Goal: Complete application form: Complete application form

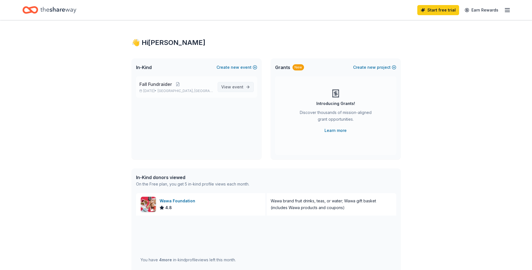
click at [237, 85] on span "event" at bounding box center [237, 86] width 11 height 5
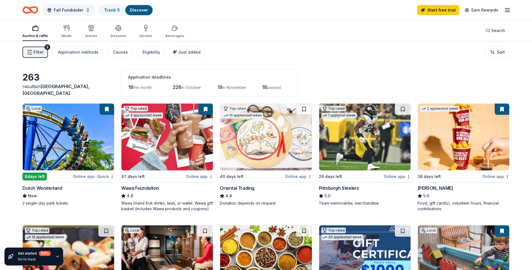
click at [174, 133] on img at bounding box center [166, 136] width 91 height 67
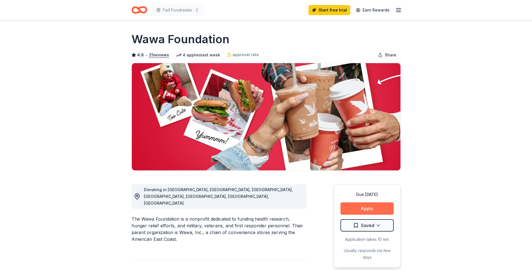
click at [373, 208] on button "Apply" at bounding box center [366, 208] width 53 height 12
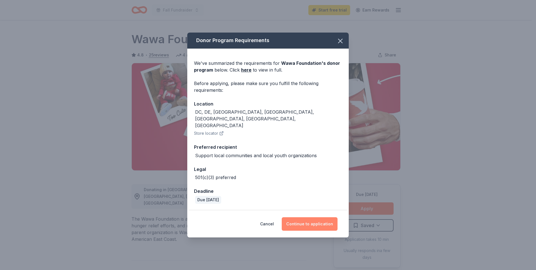
click at [317, 217] on button "Continue to application" at bounding box center [310, 223] width 56 height 13
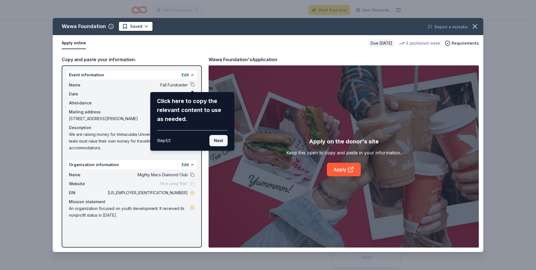
click at [212, 136] on button "Next" at bounding box center [218, 140] width 18 height 11
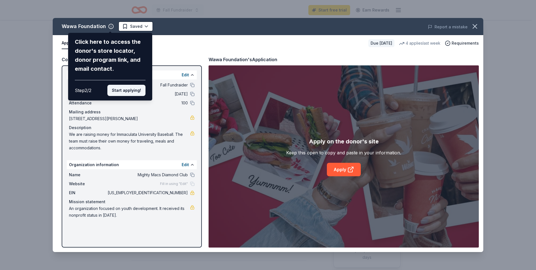
click at [124, 91] on button "Start applying!" at bounding box center [126, 90] width 38 height 11
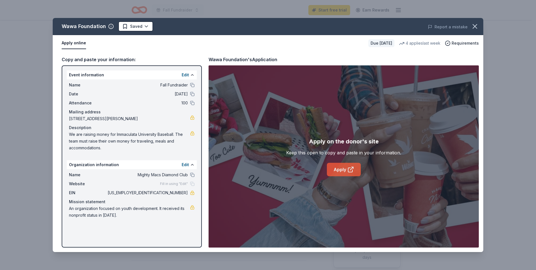
click at [348, 170] on icon at bounding box center [350, 170] width 4 height 4
